Goal: Find contact information: Find contact information

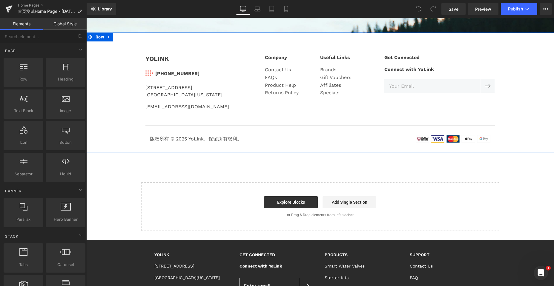
click at [511, 95] on div "YOLINK Text Block Image [PHONE_NUMBER] Text Block Icon List [STREET_ADDRESS][US…" at bounding box center [320, 95] width 468 height 101
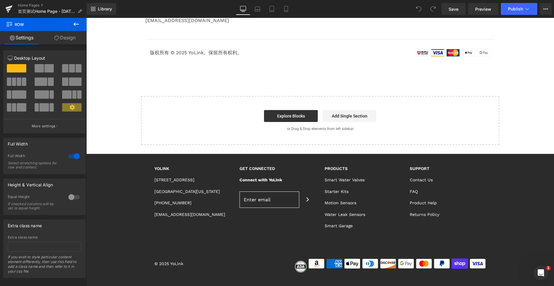
scroll to position [1625, 0]
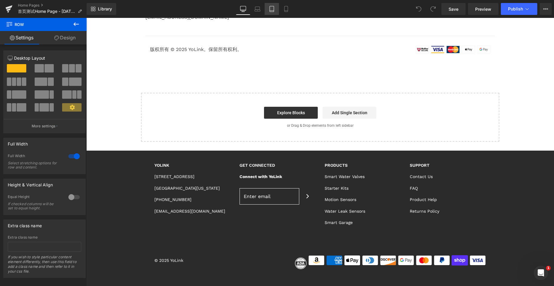
click at [270, 6] on link "Tablet" at bounding box center [272, 9] width 14 height 12
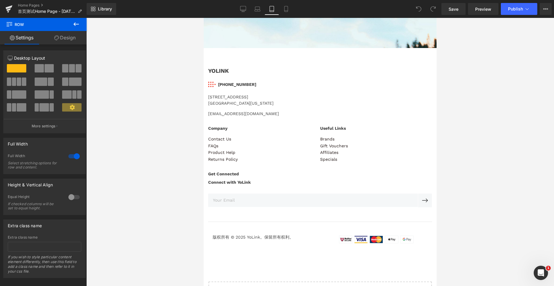
scroll to position [1839, 0]
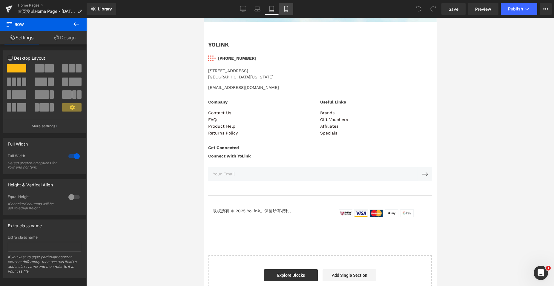
click at [284, 8] on icon at bounding box center [286, 9] width 6 height 6
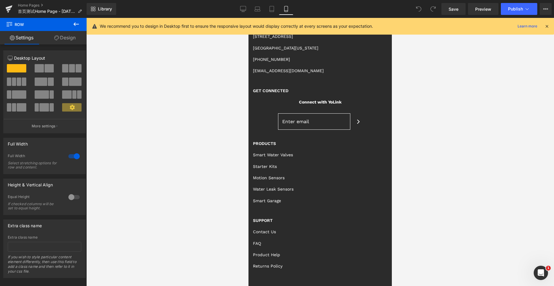
scroll to position [2835, 0]
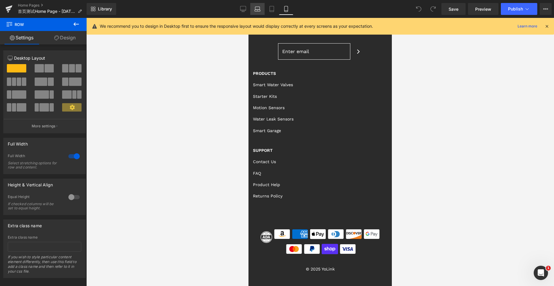
click at [253, 10] on link "Laptop" at bounding box center [257, 9] width 14 height 12
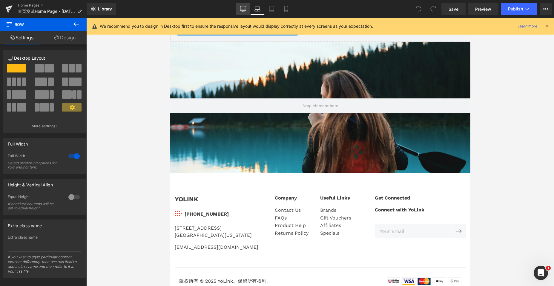
scroll to position [1430, 0]
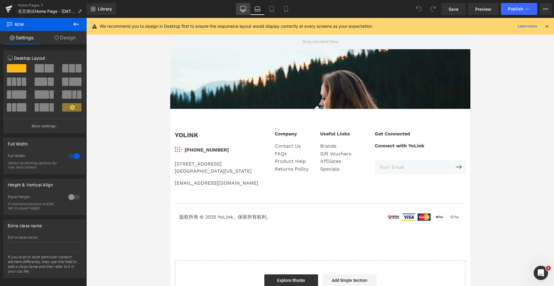
click at [240, 9] on icon at bounding box center [243, 8] width 6 height 4
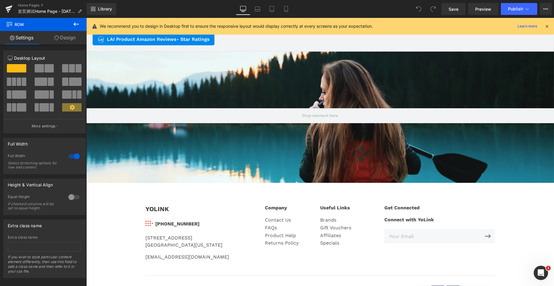
scroll to position [1894, 463]
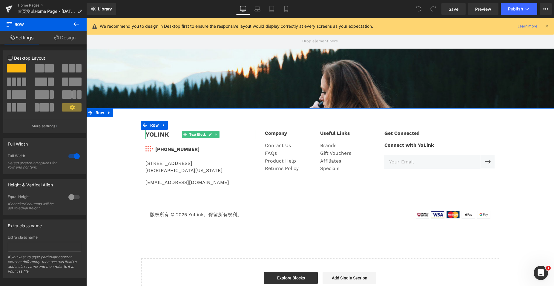
click at [156, 135] on div "YOLINK" at bounding box center [200, 135] width 110 height 10
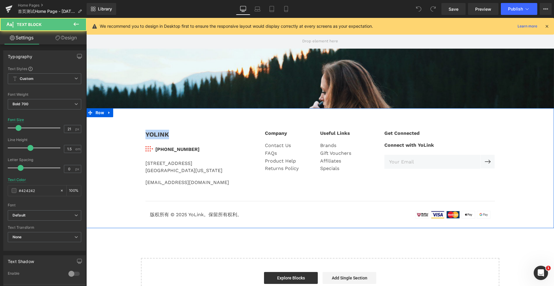
drag, startPoint x: 166, startPoint y: 135, endPoint x: 137, endPoint y: 135, distance: 29.0
click at [137, 135] on div "YOLINK Text Block Image [PHONE_NUMBER] Text Block Icon List [STREET_ADDRESS][US…" at bounding box center [320, 171] width 468 height 101
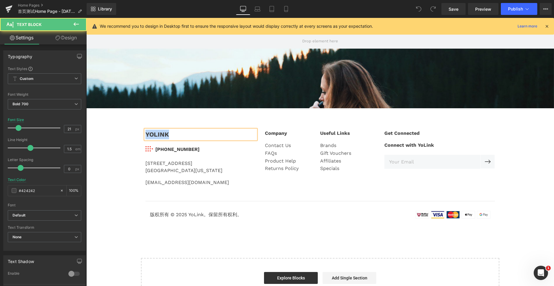
copy div "YOLINK"
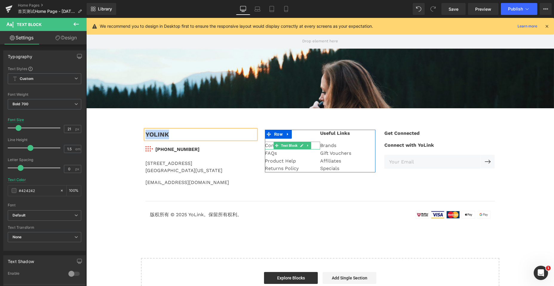
click at [269, 144] on div "Contact Us" at bounding box center [292, 146] width 55 height 8
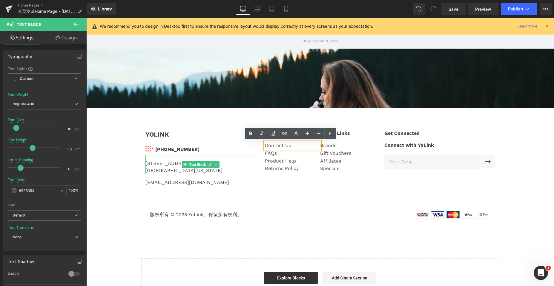
click at [166, 164] on div "[STREET_ADDRESS][US_STATE]" at bounding box center [200, 164] width 110 height 19
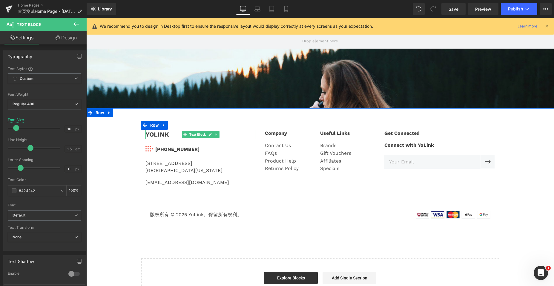
click at [151, 133] on div "YOLINK" at bounding box center [200, 135] width 110 height 10
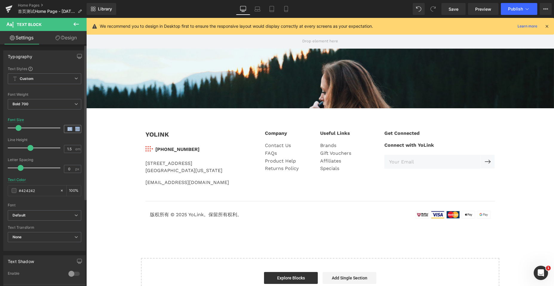
drag, startPoint x: 77, startPoint y: 129, endPoint x: 62, endPoint y: 129, distance: 14.6
click at [64, 129] on div "21 px" at bounding box center [72, 129] width 17 height 8
copy div "px"
click at [74, 78] on icon at bounding box center [76, 79] width 4 height 4
click at [73, 78] on icon at bounding box center [74, 79] width 4 height 4
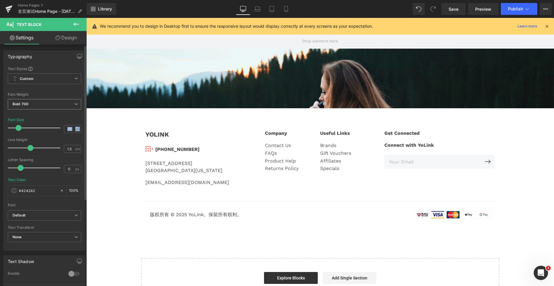
click at [67, 102] on span "Bold 700" at bounding box center [44, 104] width 73 height 10
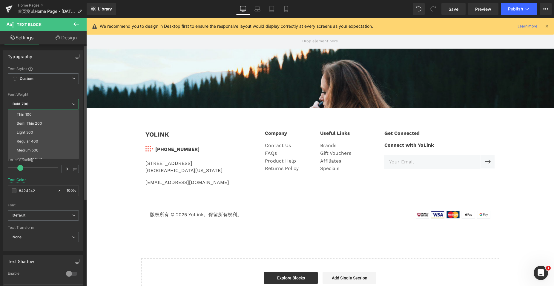
click at [67, 102] on span "Bold 700" at bounding box center [43, 104] width 71 height 10
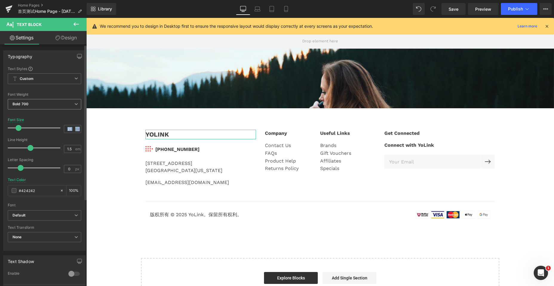
click at [74, 105] on icon at bounding box center [76, 104] width 4 height 4
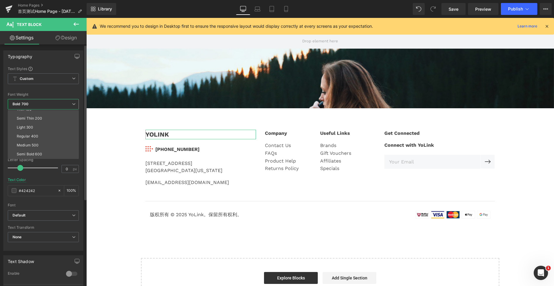
scroll to position [0, 0]
click at [73, 102] on span "Bold 700" at bounding box center [43, 104] width 71 height 10
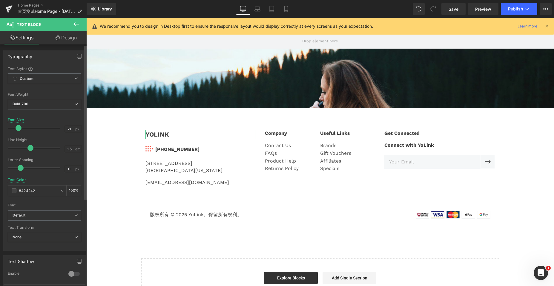
click at [33, 115] on div at bounding box center [44, 115] width 73 height 4
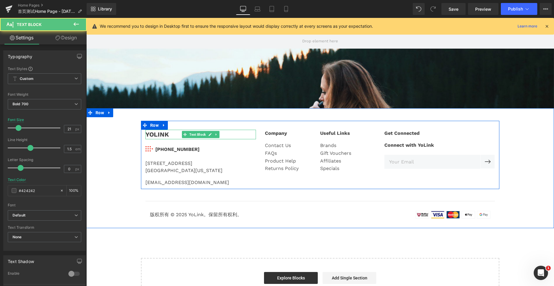
click at [154, 133] on div "YOLINK" at bounding box center [200, 135] width 110 height 10
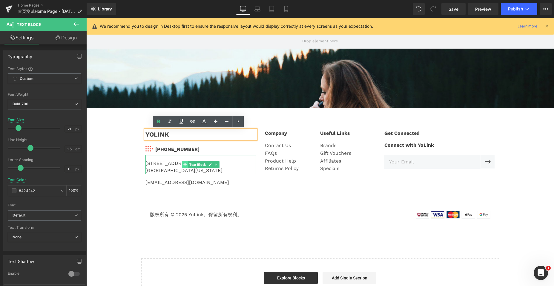
click at [182, 167] on span at bounding box center [185, 164] width 6 height 7
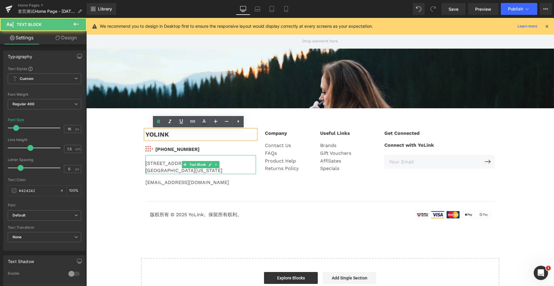
click at [160, 168] on div "[GEOGRAPHIC_DATA][US_STATE]" at bounding box center [200, 170] width 110 height 7
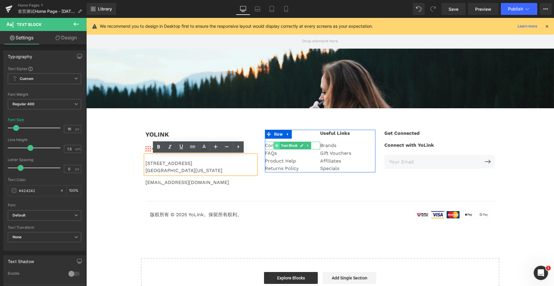
click at [275, 144] on icon at bounding box center [276, 145] width 3 height 3
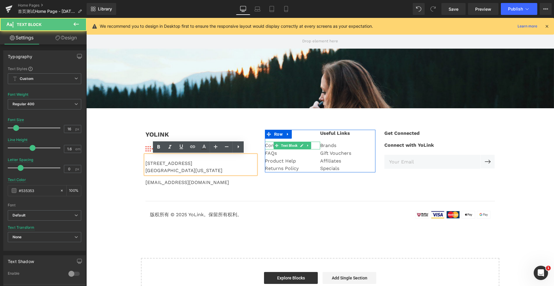
click at [266, 147] on div "Contact Us" at bounding box center [292, 146] width 55 height 8
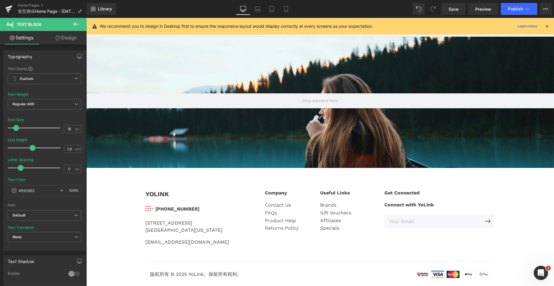
scroll to position [1161, 0]
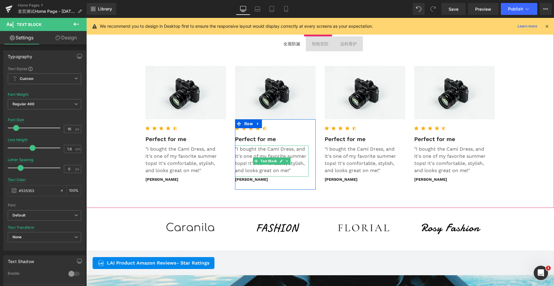
click at [256, 150] on p ""I bought the Cami Dress, and it's one of my favorite summer tops! It's comfort…" at bounding box center [271, 160] width 73 height 29
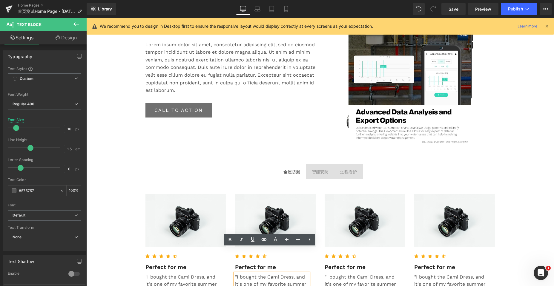
scroll to position [982, 0]
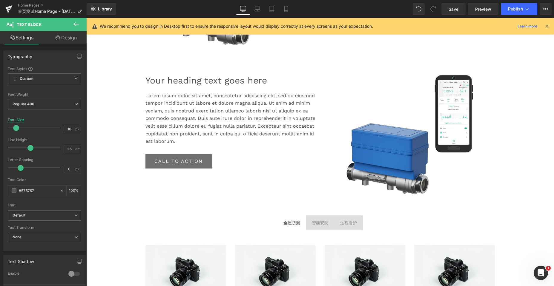
click at [244, 113] on p "Lorem ipsum dolor sit amet, consectetur adipiscing elit, sed do eiusmod tempor …" at bounding box center [230, 118] width 170 height 53
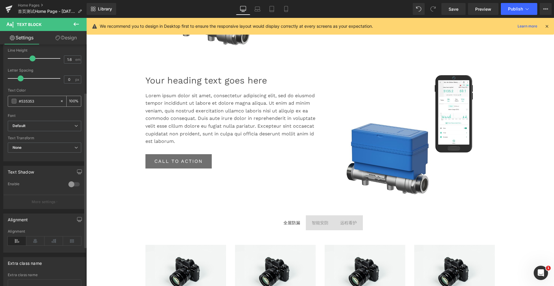
scroll to position [0, 0]
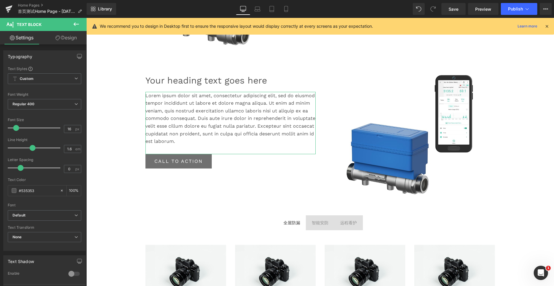
click at [62, 38] on link "Design" at bounding box center [65, 37] width 43 height 13
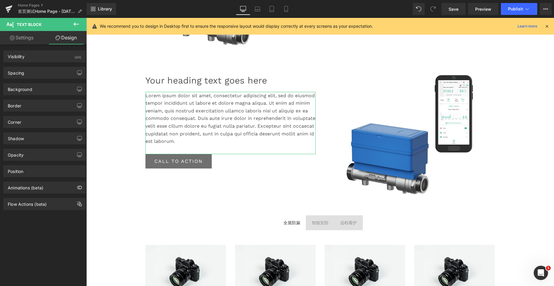
type input "0"
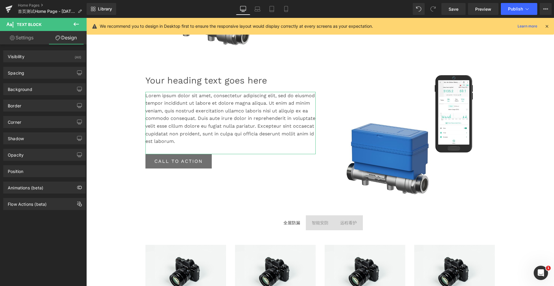
type input "0"
type input "30"
type input "0"
type input "transparent"
type input "0"
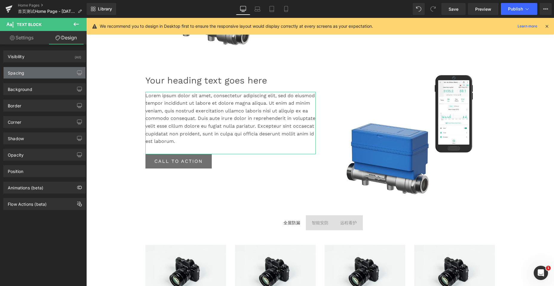
click at [37, 73] on div "Spacing" at bounding box center [45, 72] width 82 height 11
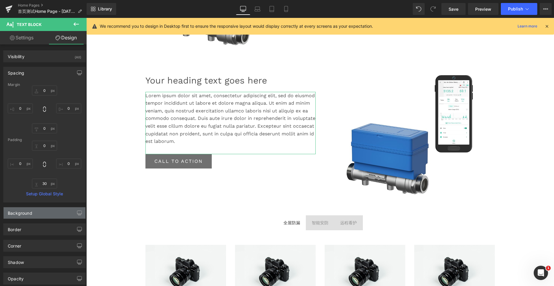
click at [32, 217] on div "Background" at bounding box center [45, 212] width 82 height 11
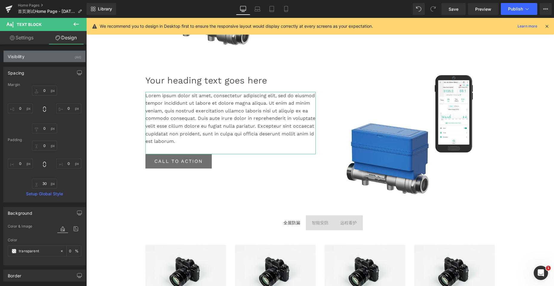
click at [36, 59] on div "Visibility (All)" at bounding box center [45, 56] width 82 height 11
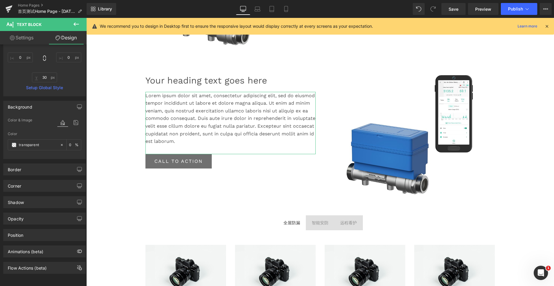
scroll to position [171, 0]
click at [30, 180] on div "Corner" at bounding box center [45, 185] width 82 height 11
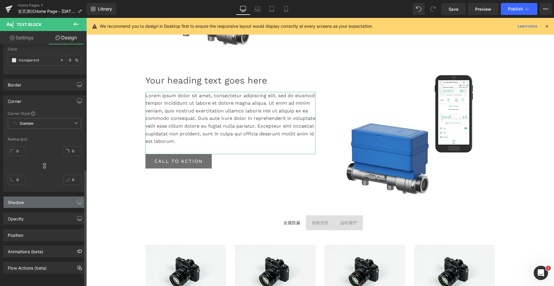
click at [35, 199] on div "Shadow" at bounding box center [45, 202] width 82 height 11
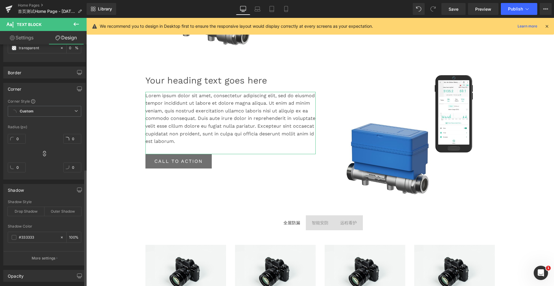
scroll to position [326, 0]
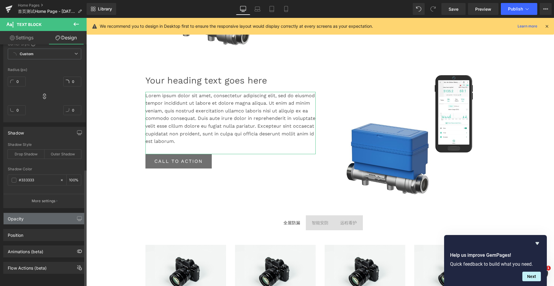
click at [35, 213] on div "Opacity" at bounding box center [45, 218] width 82 height 11
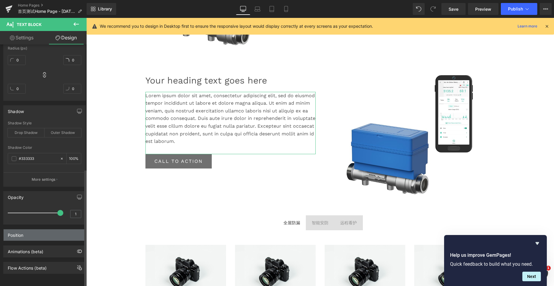
click at [18, 231] on div "Position" at bounding box center [16, 234] width 16 height 8
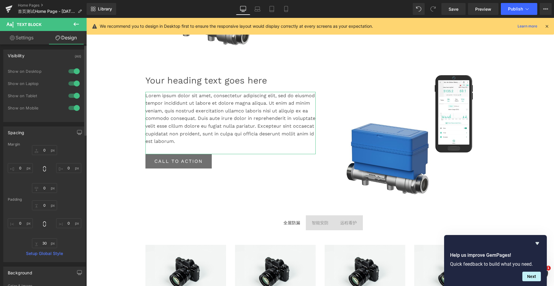
scroll to position [0, 0]
click at [59, 55] on div "Visibility (All)" at bounding box center [45, 56] width 82 height 11
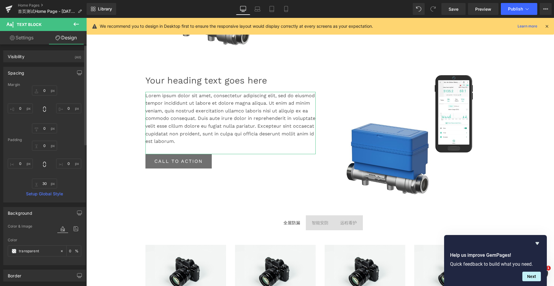
click at [44, 71] on div "Spacing" at bounding box center [45, 72] width 82 height 11
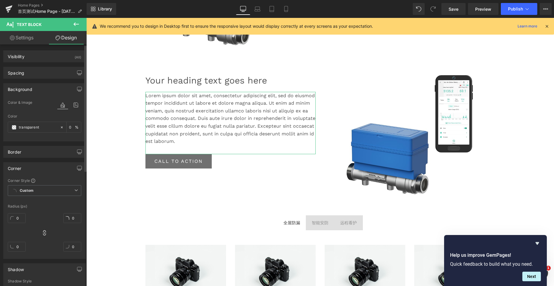
click at [36, 86] on div "Background" at bounding box center [45, 89] width 82 height 11
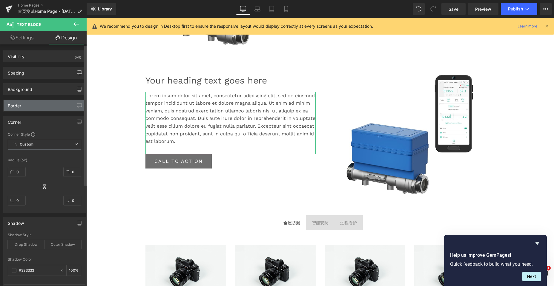
click at [32, 106] on div "Border" at bounding box center [45, 105] width 82 height 11
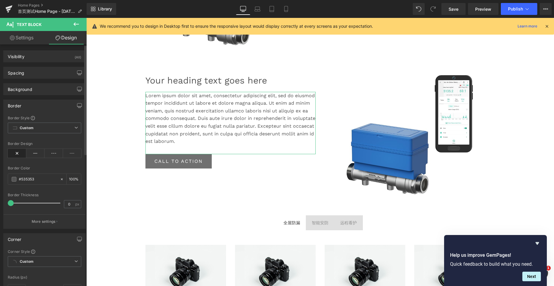
click at [42, 106] on div "Border" at bounding box center [45, 105] width 82 height 11
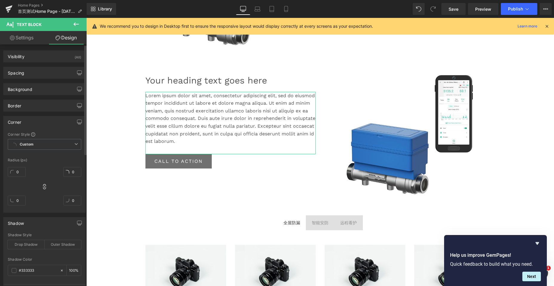
click at [33, 123] on div "Corner" at bounding box center [45, 121] width 82 height 11
click at [33, 137] on div "Shadow" at bounding box center [45, 138] width 82 height 11
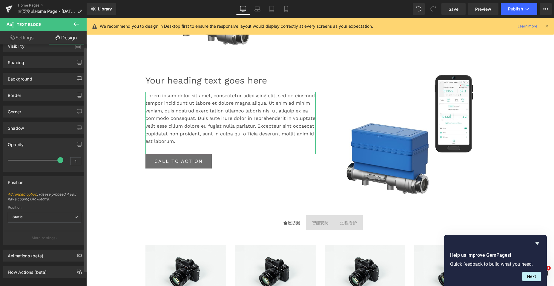
scroll to position [19, 0]
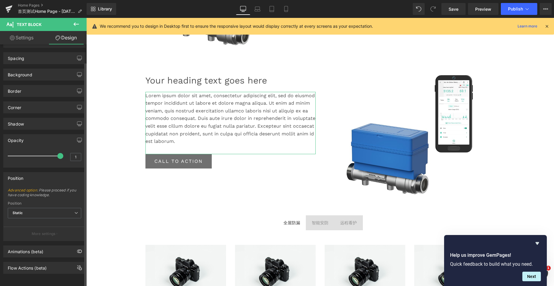
click at [34, 135] on div "Opacity" at bounding box center [45, 140] width 82 height 11
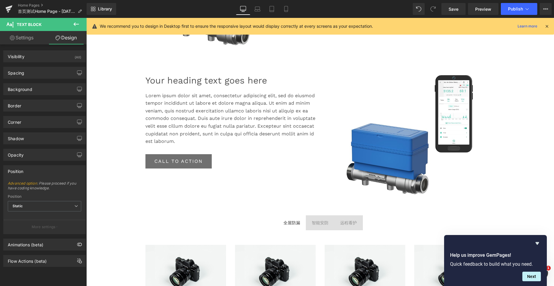
click at [165, 101] on p "Lorem ipsum dolor sit amet, consectetur adipiscing elit, sed do eiusmod tempor …" at bounding box center [230, 118] width 170 height 53
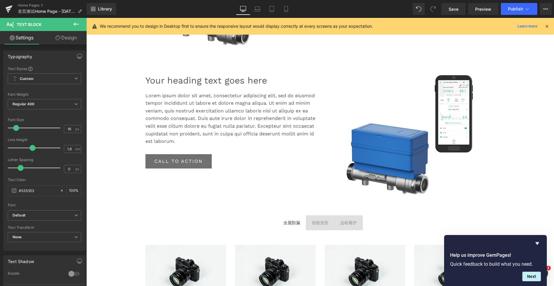
click at [69, 36] on link "Design" at bounding box center [65, 37] width 43 height 13
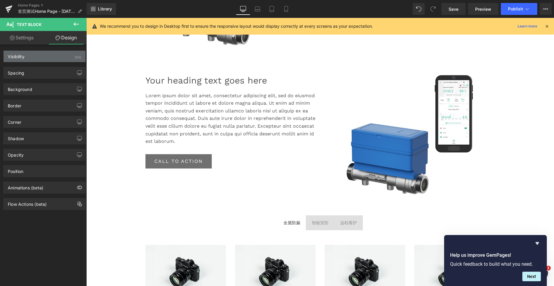
click at [35, 56] on div "Visibility (All)" at bounding box center [45, 56] width 82 height 11
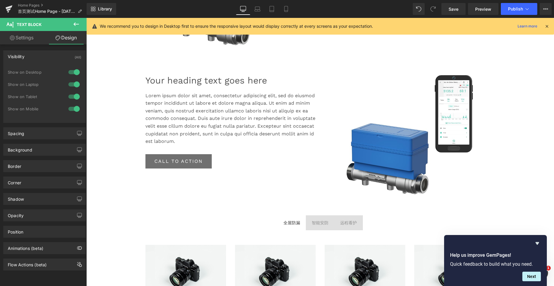
click at [39, 56] on div "Visibility (All)" at bounding box center [45, 56] width 82 height 11
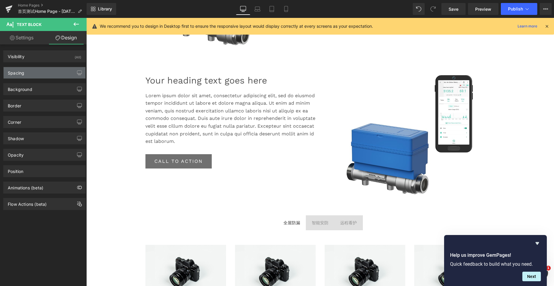
click at [37, 70] on div "Spacing" at bounding box center [45, 72] width 82 height 11
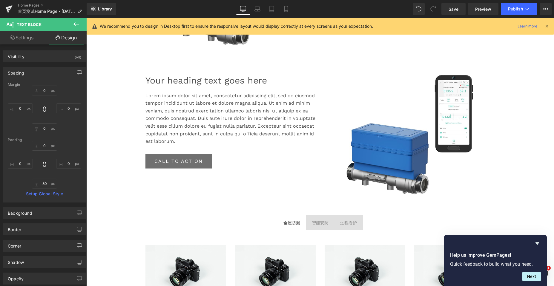
click at [37, 71] on div "Spacing" at bounding box center [45, 72] width 82 height 11
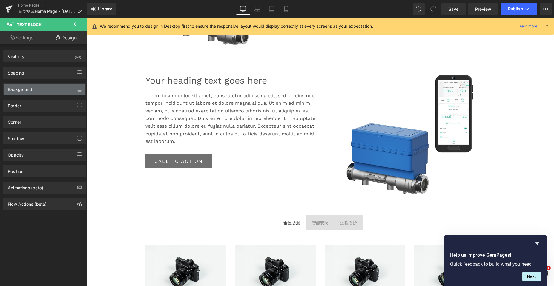
click at [39, 91] on div "Background" at bounding box center [45, 89] width 82 height 11
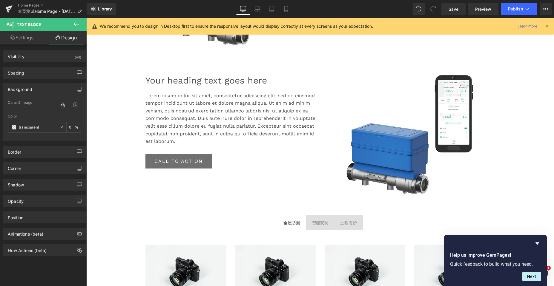
click at [42, 88] on div "Background" at bounding box center [45, 89] width 82 height 11
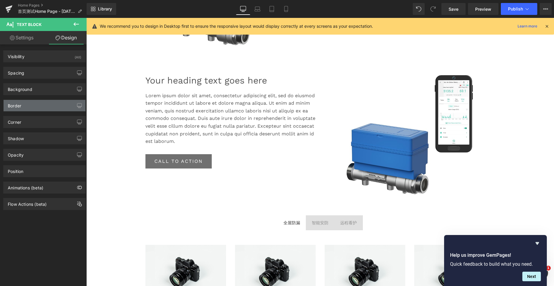
click at [39, 104] on div "Border" at bounding box center [45, 105] width 82 height 11
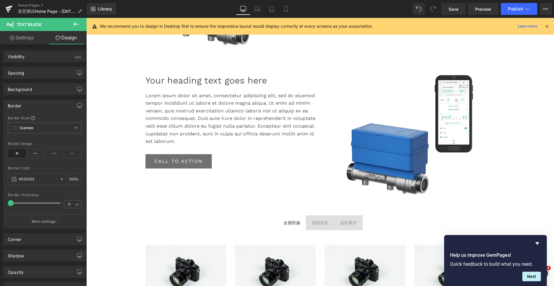
click at [39, 104] on div "Border" at bounding box center [45, 105] width 82 height 11
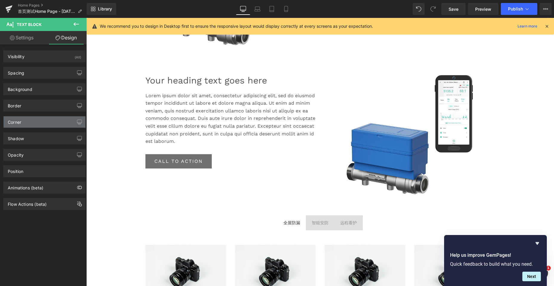
click at [36, 124] on div "Corner" at bounding box center [45, 121] width 82 height 11
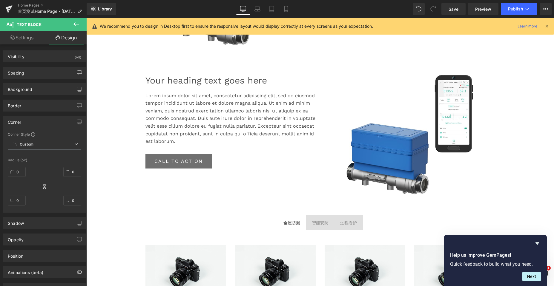
click at [36, 124] on div "Corner" at bounding box center [45, 121] width 82 height 11
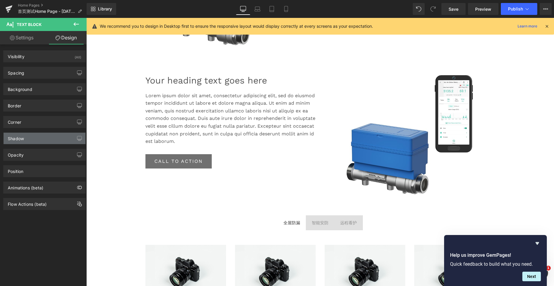
click at [37, 140] on div "Shadow" at bounding box center [45, 138] width 82 height 11
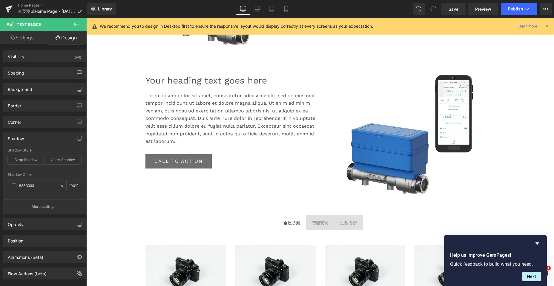
click at [37, 140] on div "Shadow" at bounding box center [45, 138] width 82 height 11
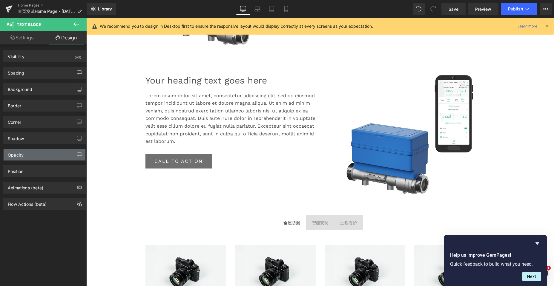
click at [41, 155] on div "Opacity" at bounding box center [45, 154] width 82 height 11
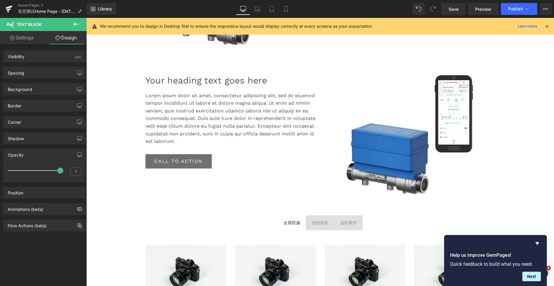
click at [41, 155] on div "Opacity" at bounding box center [45, 154] width 82 height 11
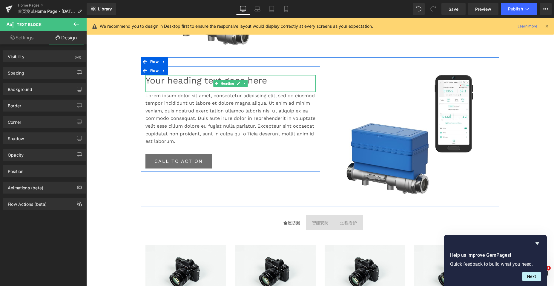
click at [191, 81] on h1 "Your heading text goes here" at bounding box center [230, 80] width 170 height 11
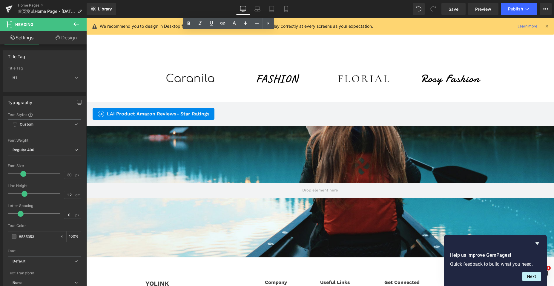
scroll to position [1490, 0]
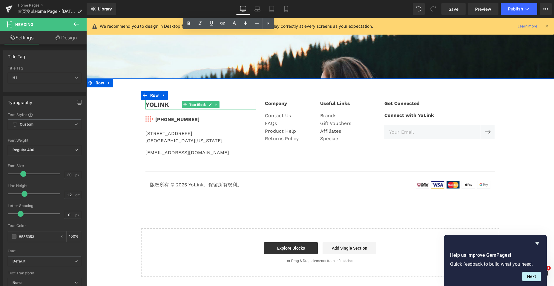
click at [152, 104] on div "YOLINK" at bounding box center [200, 105] width 110 height 10
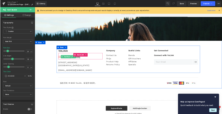
scroll to position [1430, 0]
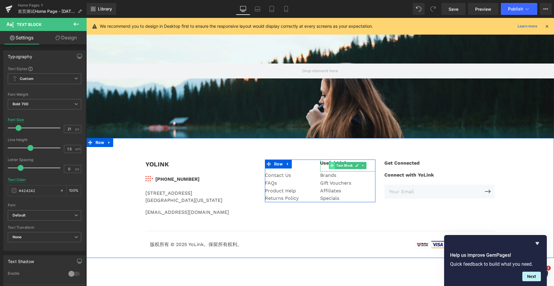
click at [329, 162] on span at bounding box center [332, 165] width 6 height 7
click at [323, 162] on div "Useful Links" at bounding box center [347, 166] width 55 height 12
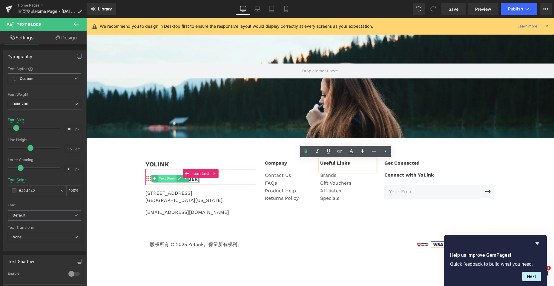
click at [163, 179] on span "Text Block" at bounding box center [167, 178] width 19 height 7
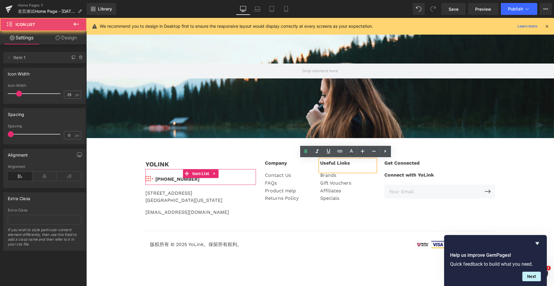
click at [214, 181] on div "Image [PHONE_NUMBER] Text Block" at bounding box center [200, 179] width 110 height 11
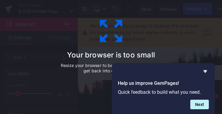
scroll to position [3, 3]
click at [206, 71] on icon "Hide survey" at bounding box center [205, 71] width 4 height 3
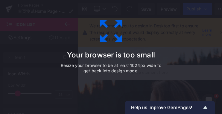
click at [98, 84] on div "Your browser is too small Resize your browser to be at least 1024px wide to get…" at bounding box center [111, 57] width 134 height 119
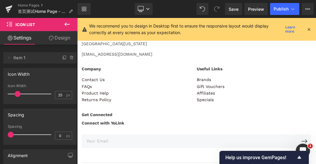
scroll to position [1832, 0]
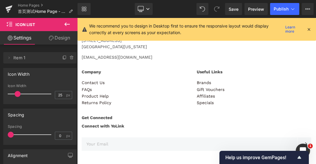
click at [103, 31] on div "[PHONE_NUMBER] Text Block" at bounding box center [109, 27] width 41 height 8
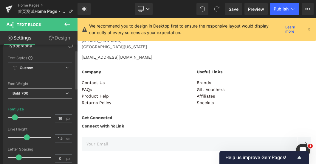
scroll to position [17, 0]
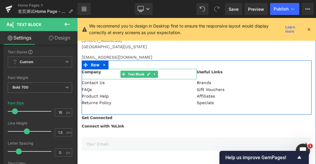
click at [91, 79] on div "Company" at bounding box center [139, 74] width 115 height 10
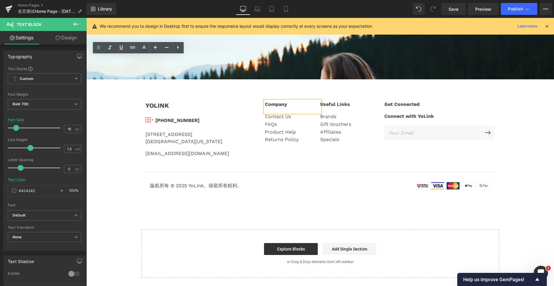
scroll to position [1534, 0]
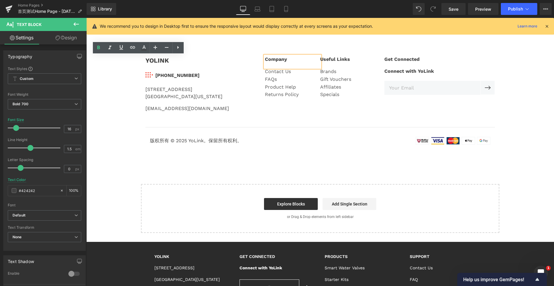
click at [272, 60] on div "Company" at bounding box center [292, 62] width 55 height 12
click at [178, 75] on icon at bounding box center [179, 74] width 3 height 3
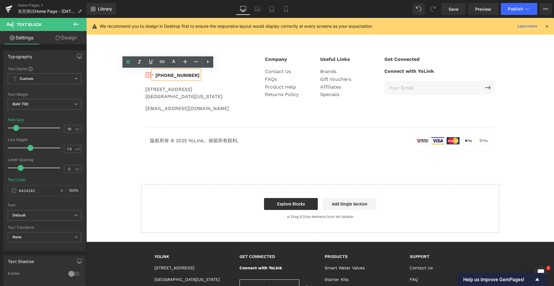
click at [166, 76] on div "[PHONE_NUMBER]" at bounding box center [176, 74] width 47 height 9
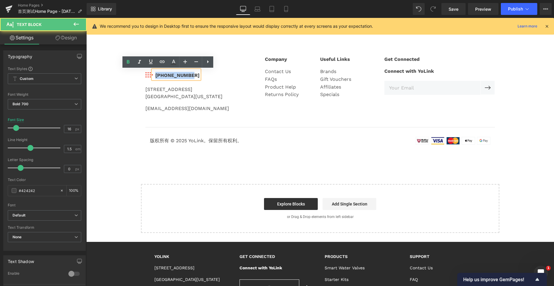
drag, startPoint x: 153, startPoint y: 77, endPoint x: 192, endPoint y: 76, distance: 39.4
click at [192, 76] on div "Image [PHONE_NUMBER] Text Block" at bounding box center [200, 75] width 110 height 11
copy div "[PHONE_NUMBER]"
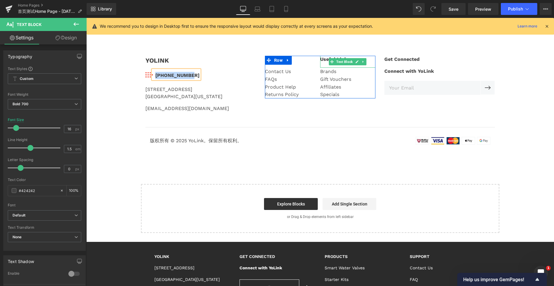
click at [325, 59] on div "Useful Links" at bounding box center [347, 62] width 55 height 12
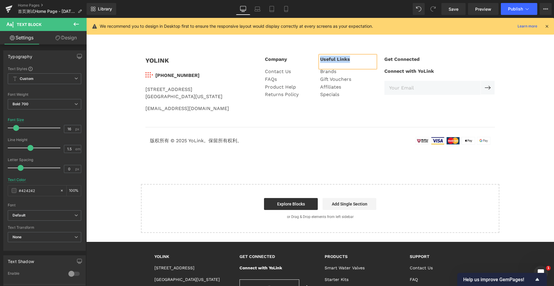
copy div "Useful Links"
click at [267, 59] on div "Company" at bounding box center [292, 62] width 55 height 12
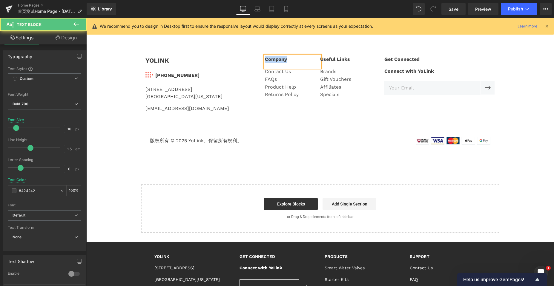
copy div "Company"
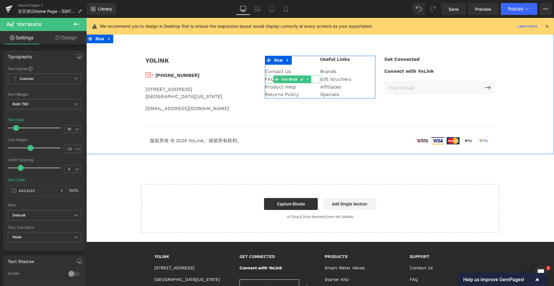
click at [269, 79] on div "FAQs" at bounding box center [292, 80] width 55 height 8
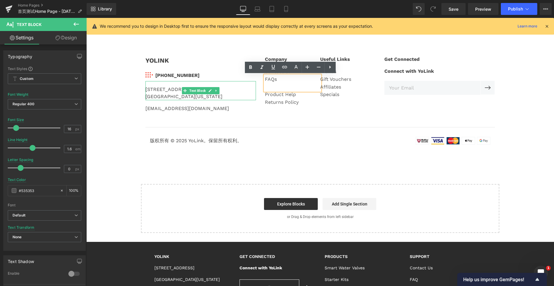
click at [153, 93] on div "[STREET_ADDRESS][US_STATE]" at bounding box center [200, 90] width 110 height 19
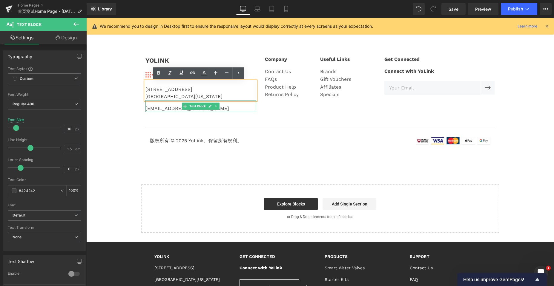
click at [161, 110] on div "[EMAIL_ADDRESS][DOMAIN_NAME]" at bounding box center [200, 106] width 110 height 12
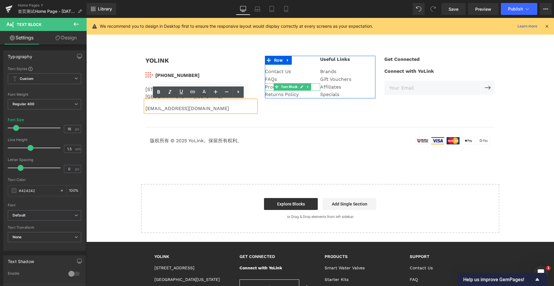
click at [266, 89] on div "Product Help" at bounding box center [292, 87] width 55 height 8
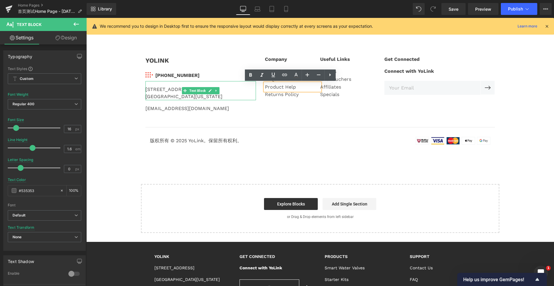
click at [150, 95] on div "[GEOGRAPHIC_DATA][US_STATE]" at bounding box center [200, 96] width 110 height 7
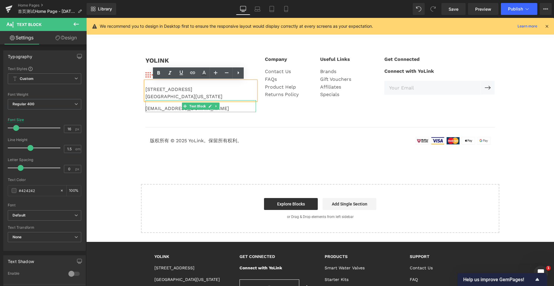
click at [156, 108] on div "[EMAIL_ADDRESS][DOMAIN_NAME]" at bounding box center [200, 106] width 110 height 12
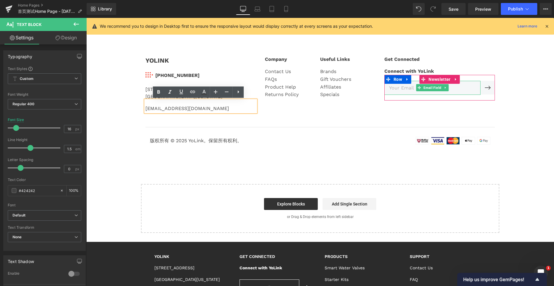
click at [396, 89] on input "email" at bounding box center [432, 88] width 96 height 14
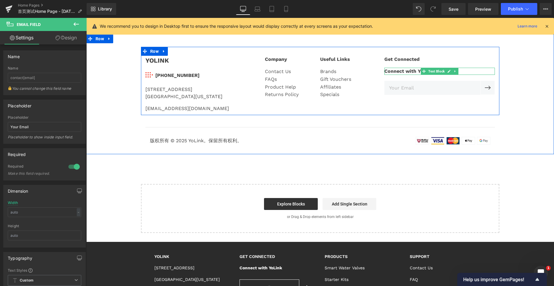
click at [395, 71] on div "Connect with YoLink" at bounding box center [439, 71] width 110 height 7
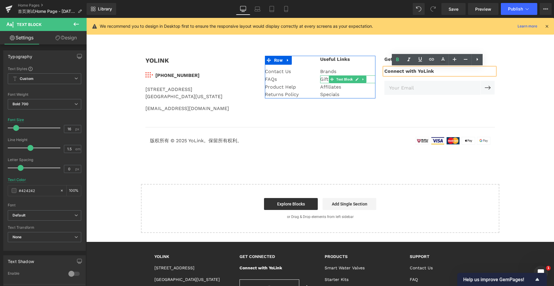
click at [322, 79] on div "Gift Vouchers" at bounding box center [347, 80] width 55 height 8
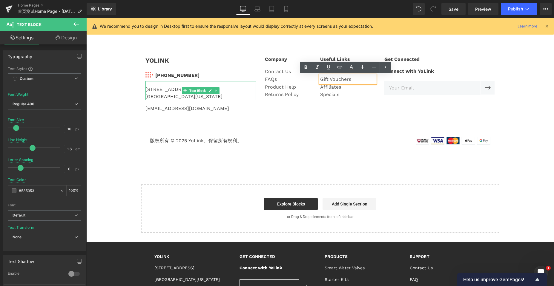
click at [153, 93] on div "[GEOGRAPHIC_DATA][US_STATE]" at bounding box center [200, 96] width 110 height 7
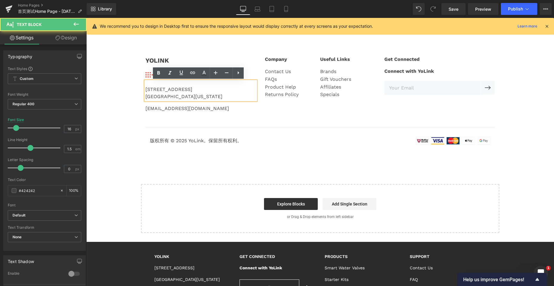
drag, startPoint x: 211, startPoint y: 97, endPoint x: 142, endPoint y: 90, distance: 69.6
click at [145, 90] on div "[STREET_ADDRESS][US_STATE]" at bounding box center [200, 90] width 110 height 19
drag, startPoint x: 212, startPoint y: 97, endPoint x: 144, endPoint y: 90, distance: 68.7
click at [145, 90] on div "[STREET_ADDRESS][US_STATE]" at bounding box center [200, 90] width 110 height 19
copy div "[STREET_ADDRESS][US_STATE]"
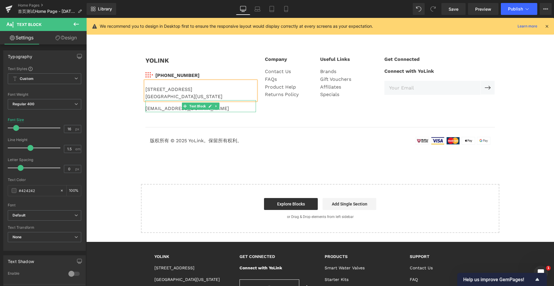
click at [147, 109] on div "[EMAIL_ADDRESS][DOMAIN_NAME]" at bounding box center [200, 106] width 110 height 12
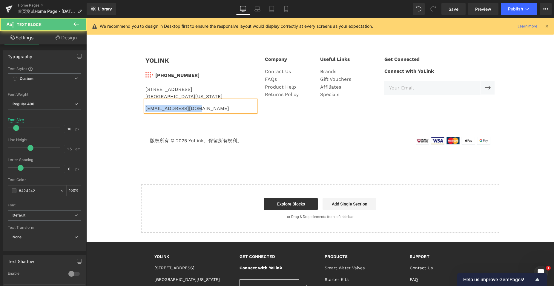
copy div "[EMAIL_ADDRESS][DOMAIN_NAME]"
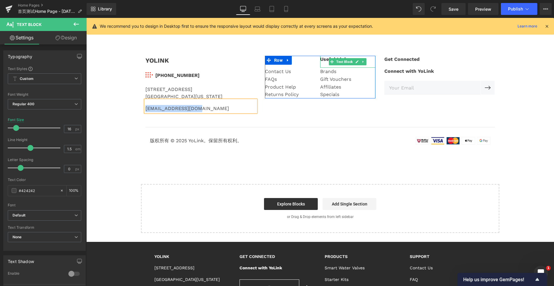
click at [325, 59] on div "Useful Links" at bounding box center [347, 62] width 55 height 12
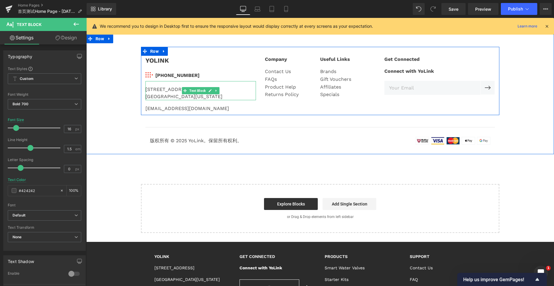
click at [174, 94] on div "[GEOGRAPHIC_DATA][US_STATE]" at bounding box center [200, 96] width 110 height 7
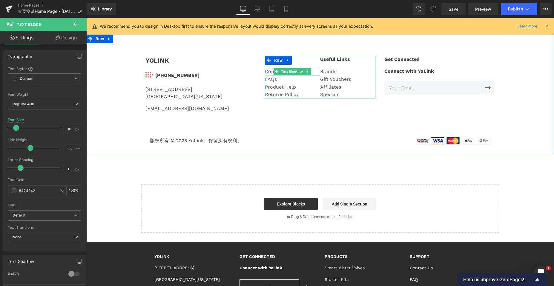
click at [266, 72] on div "Contact Us" at bounding box center [292, 72] width 55 height 8
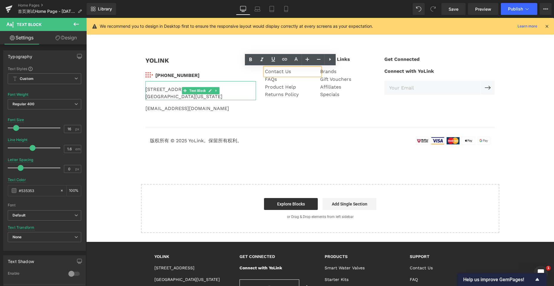
click at [164, 89] on div "[STREET_ADDRESS][US_STATE]" at bounding box center [200, 90] width 110 height 19
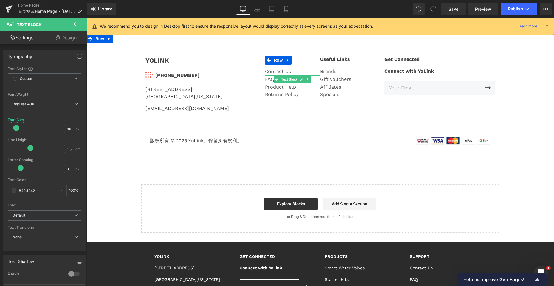
click at [266, 79] on div "FAQs" at bounding box center [292, 80] width 55 height 8
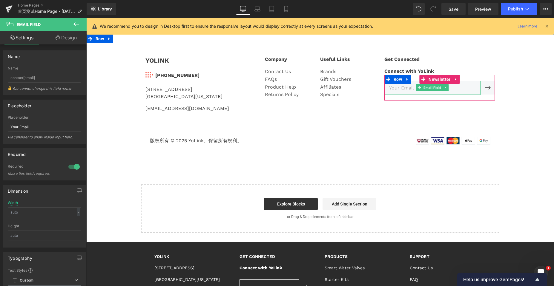
drag, startPoint x: 411, startPoint y: 87, endPoint x: 408, endPoint y: 89, distance: 3.6
click at [408, 89] on input "email" at bounding box center [432, 88] width 96 height 14
click at [394, 87] on input "email" at bounding box center [432, 88] width 96 height 14
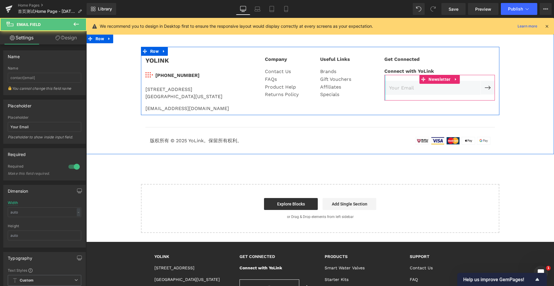
drag, startPoint x: 410, startPoint y: 88, endPoint x: 383, endPoint y: 88, distance: 27.2
click at [384, 88] on div "Email Field Submit Button Row Newsletter" at bounding box center [439, 88] width 110 height 26
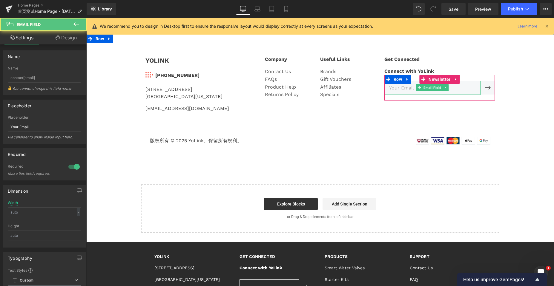
click at [393, 88] on input "email" at bounding box center [432, 88] width 96 height 14
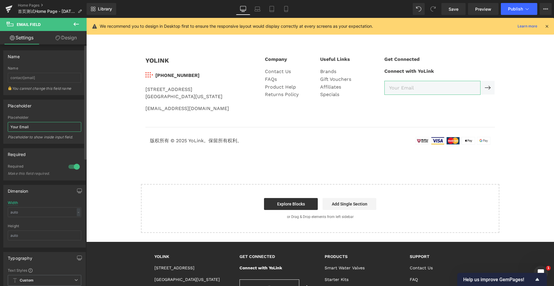
drag, startPoint x: 38, startPoint y: 127, endPoint x: 0, endPoint y: 127, distance: 37.9
click at [0, 127] on div "Placeholder Your Email Placeholder Your Email Placeholder to show inside input …" at bounding box center [44, 119] width 89 height 49
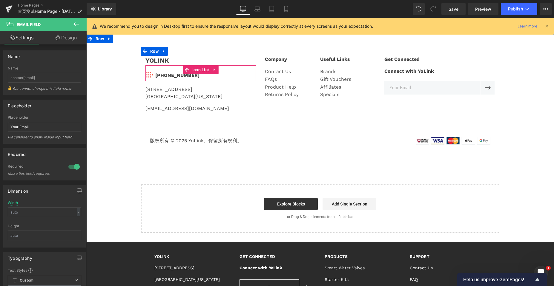
click at [232, 76] on div "Image [PHONE_NUMBER] Text Block" at bounding box center [200, 75] width 110 height 11
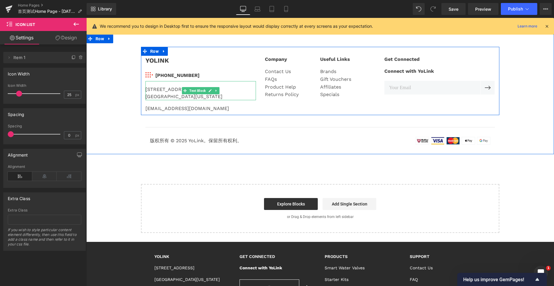
click at [153, 86] on div "[STREET_ADDRESS][US_STATE]" at bounding box center [200, 90] width 110 height 19
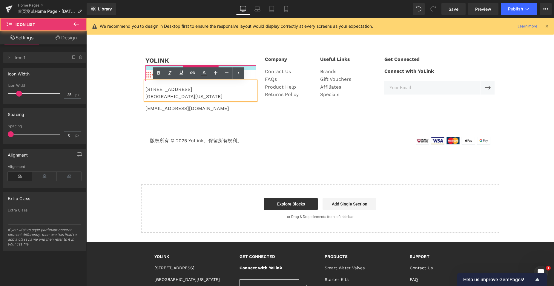
click at [251, 68] on div at bounding box center [200, 67] width 110 height 5
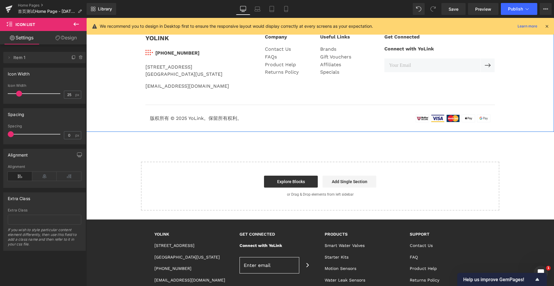
scroll to position [1564, 0]
